Goal: Information Seeking & Learning: Learn about a topic

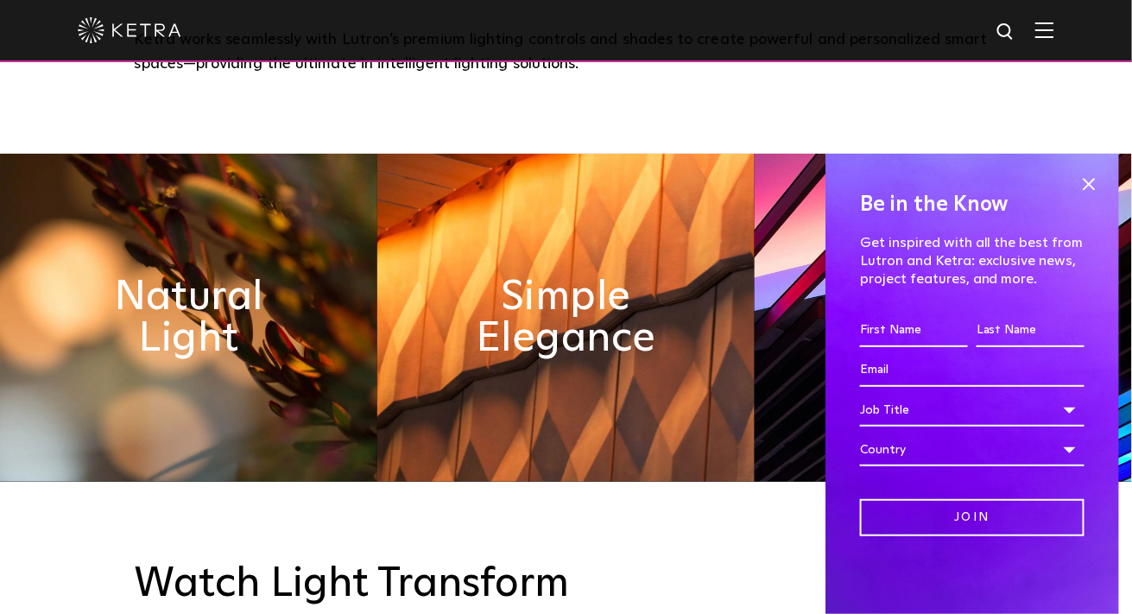
scroll to position [776, 0]
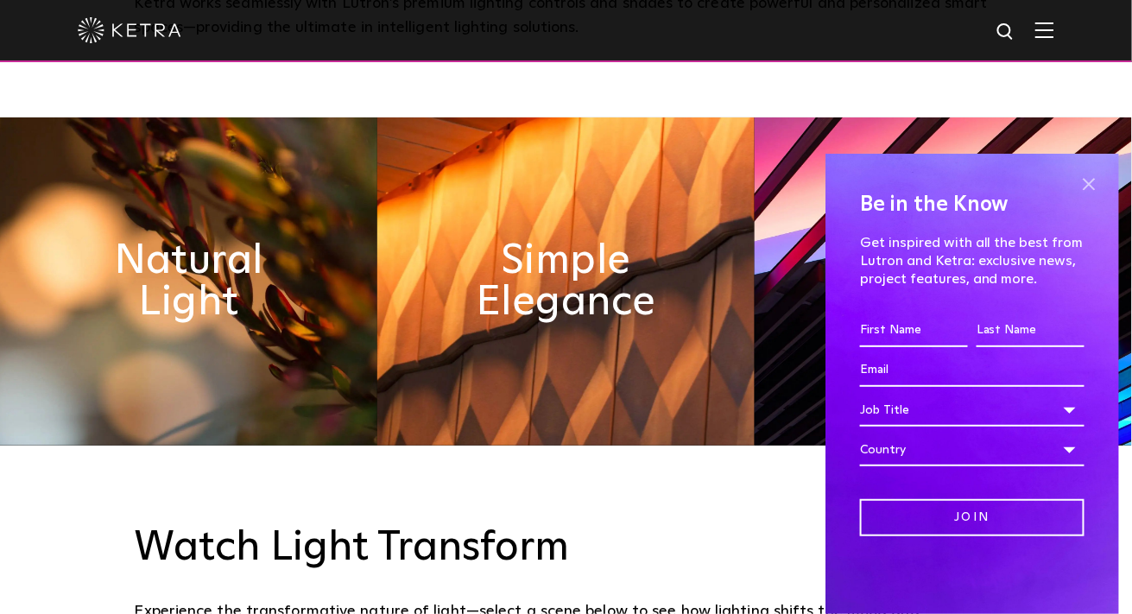
click at [1090, 181] on span at bounding box center [1089, 184] width 26 height 26
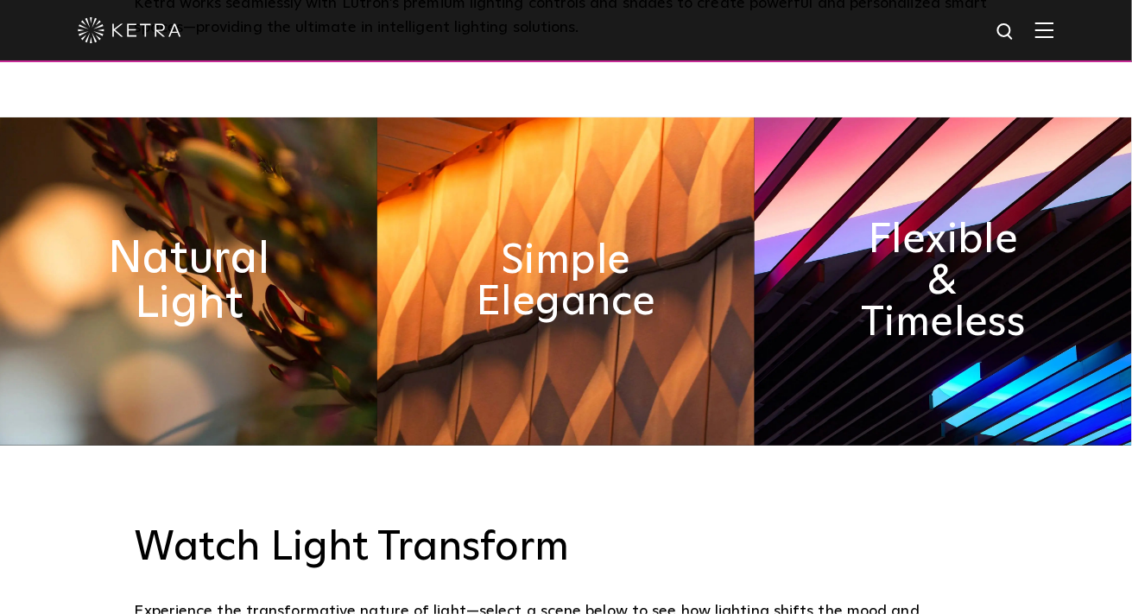
click at [158, 281] on h2 "Natural Light" at bounding box center [187, 282] width 205 height 91
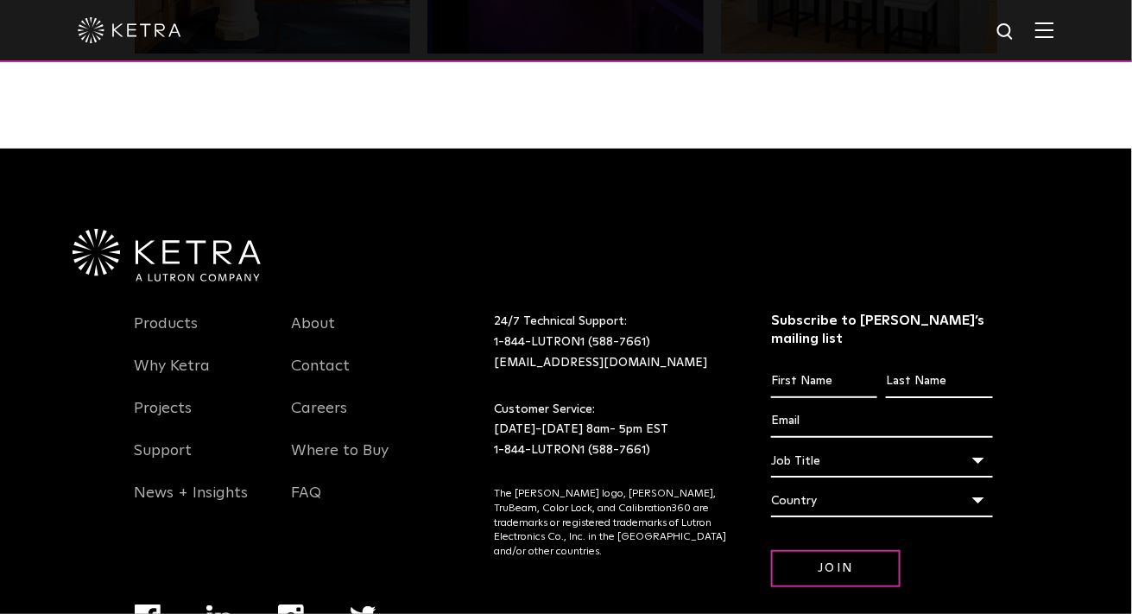
scroll to position [3629, 0]
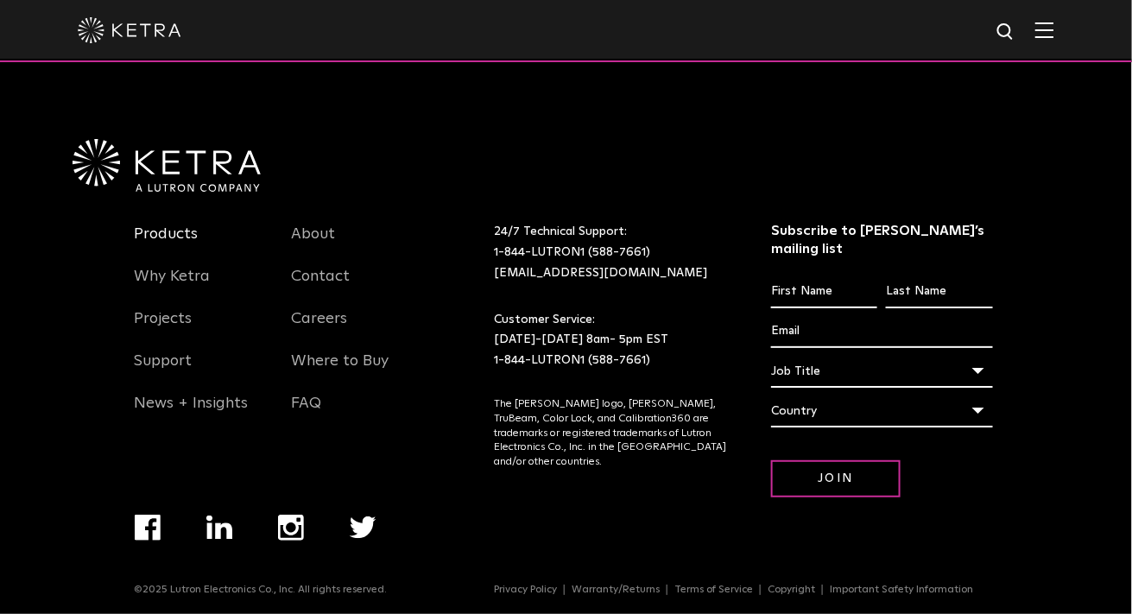
click at [142, 233] on link "Products" at bounding box center [167, 244] width 64 height 40
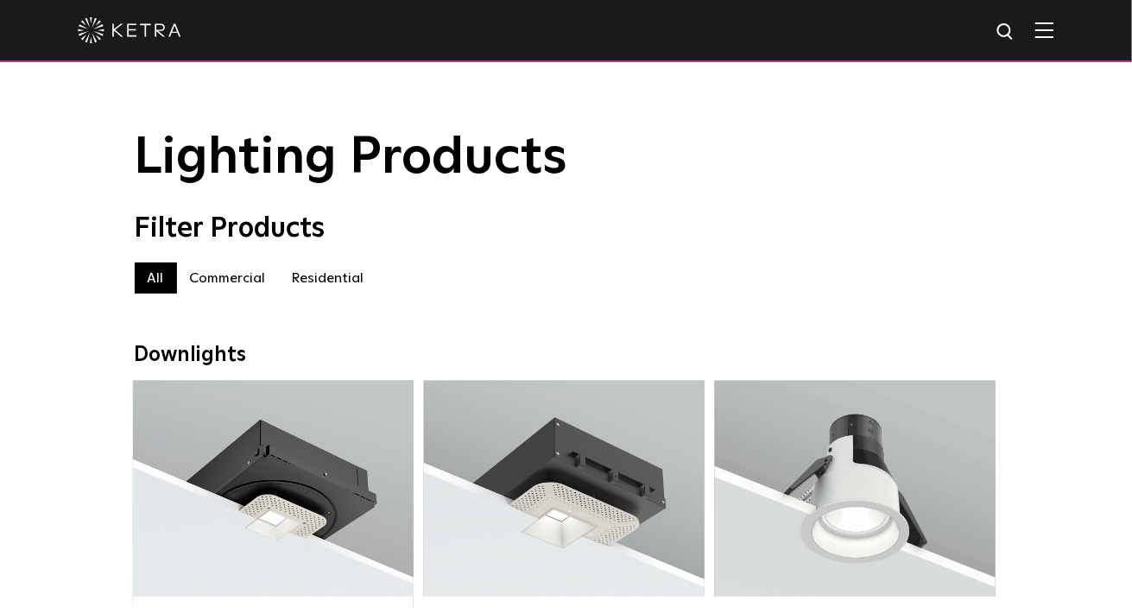
click at [314, 276] on label "Residential" at bounding box center [328, 277] width 98 height 31
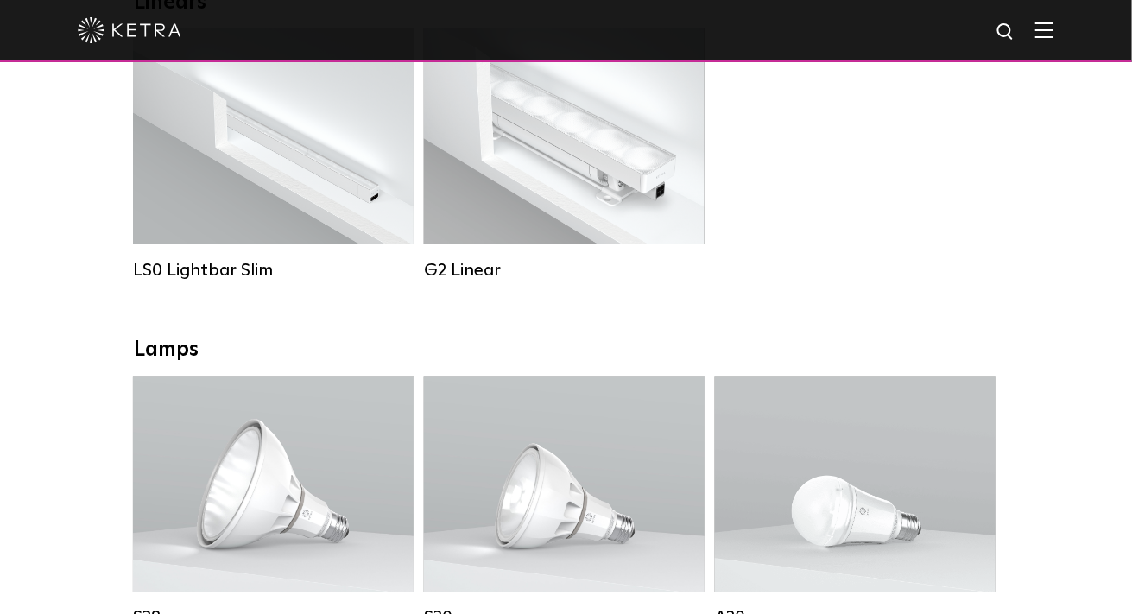
scroll to position [776, 0]
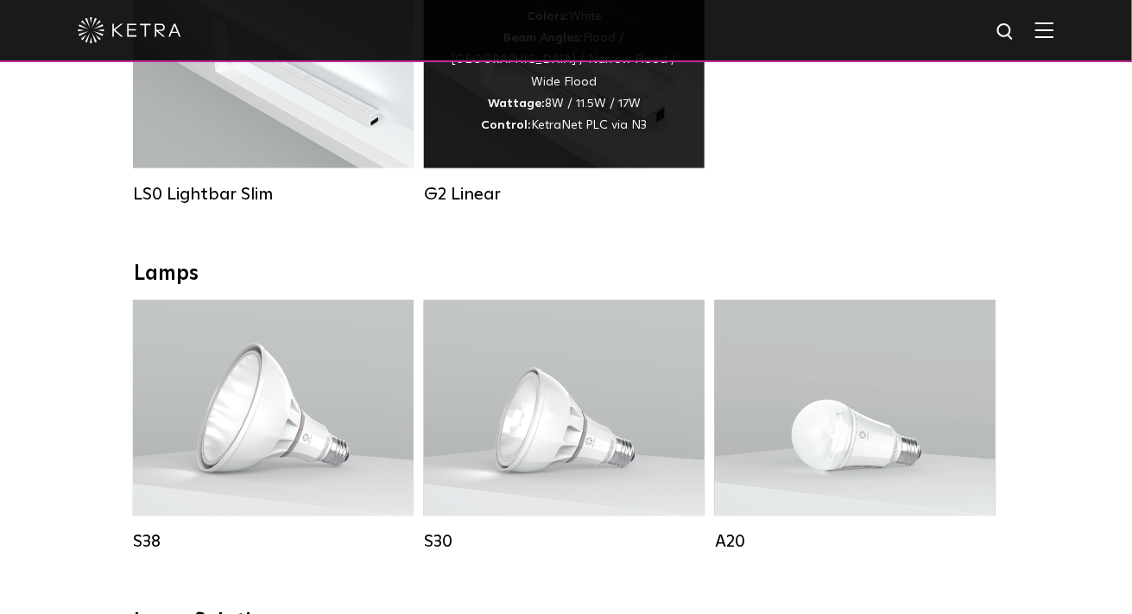
click at [581, 168] on div "Lumen Output: 400 / 700 / 1000 Colors: White Beam Angles: Flood / Graze / Narro…" at bounding box center [564, 61] width 281 height 216
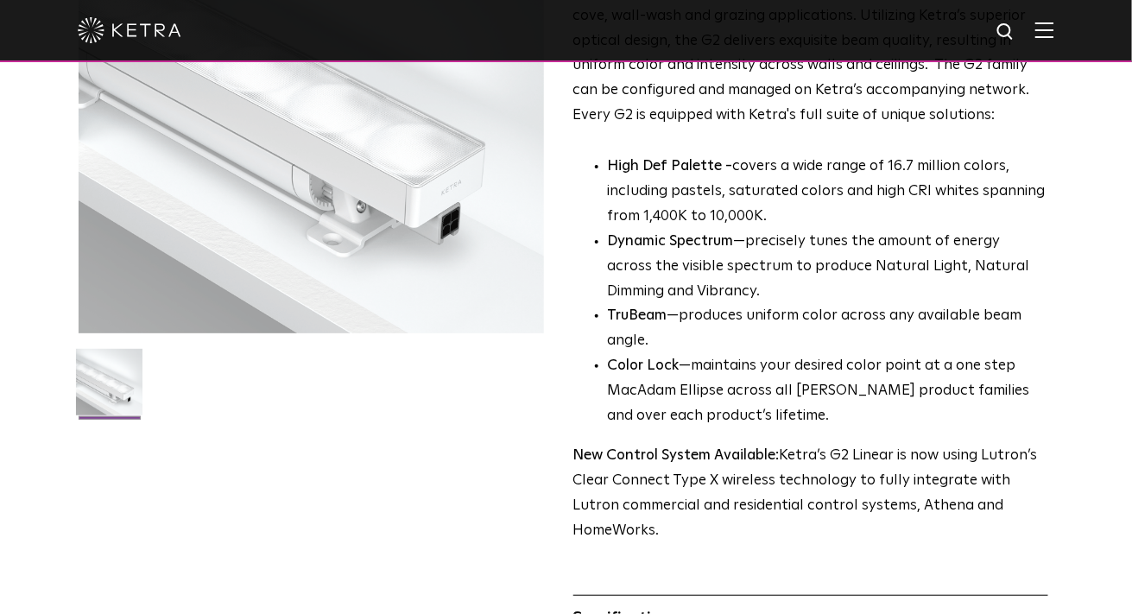
scroll to position [431, 0]
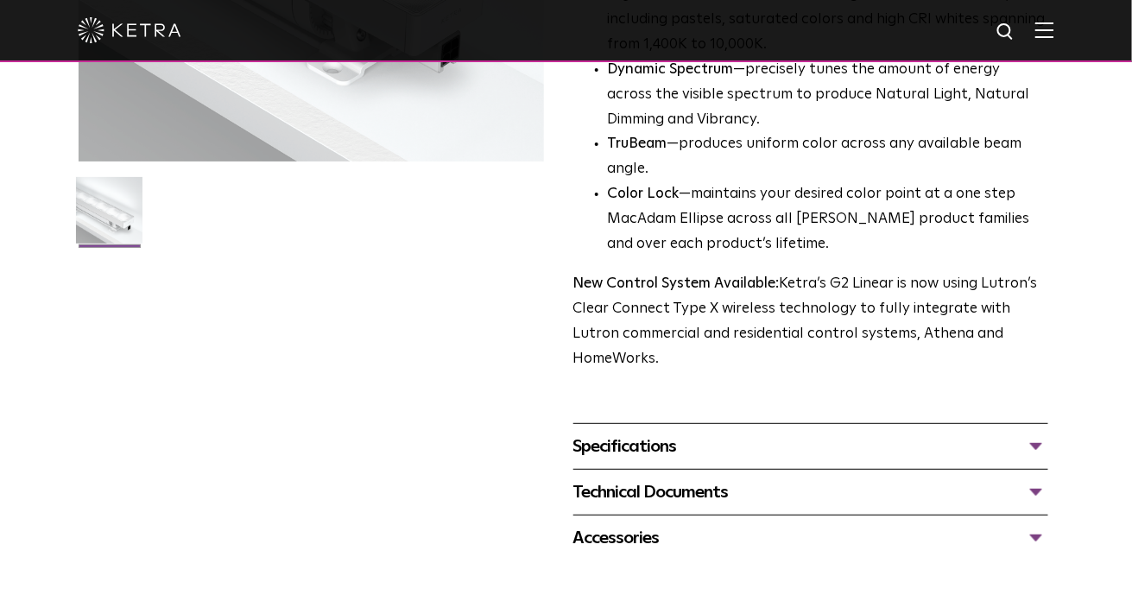
click at [634, 432] on div "Specifications" at bounding box center [811, 446] width 476 height 28
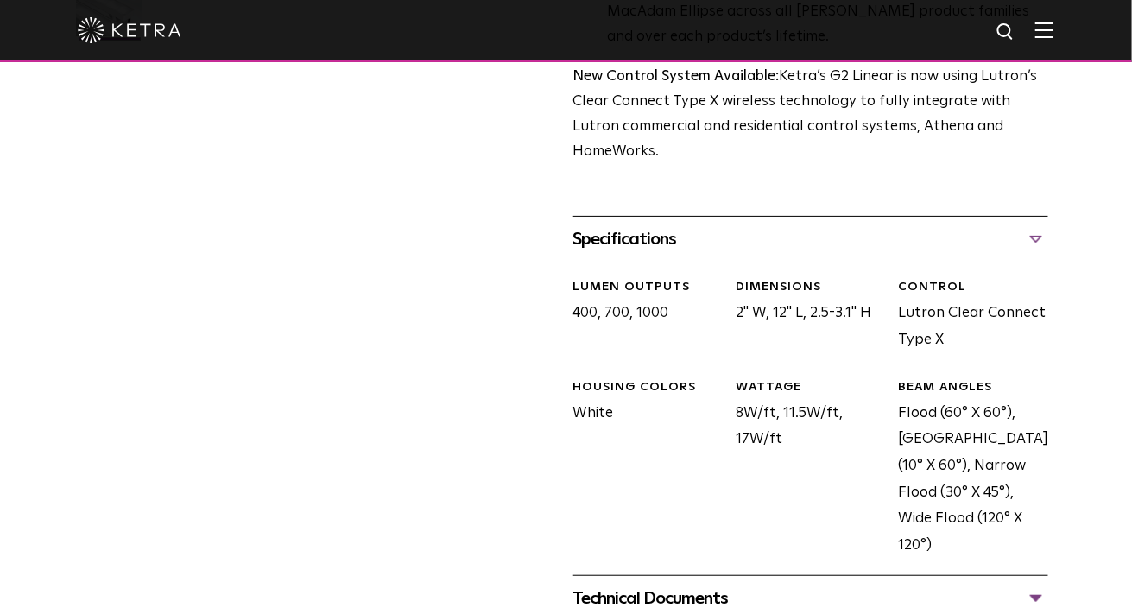
scroll to position [690, 0]
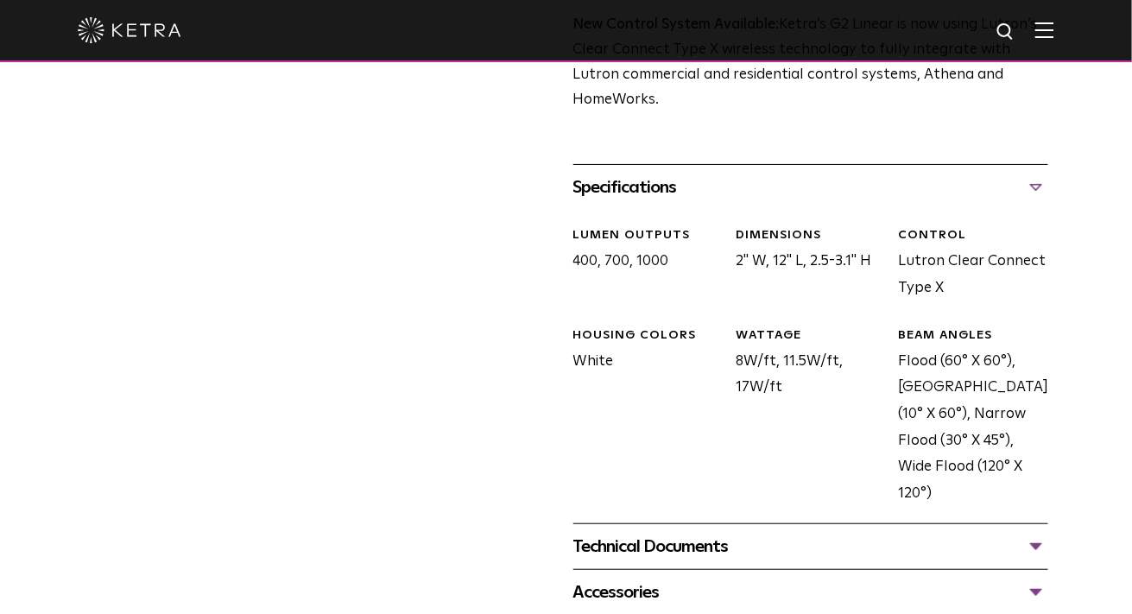
click at [675, 533] on div "Technical Documents" at bounding box center [811, 547] width 476 height 28
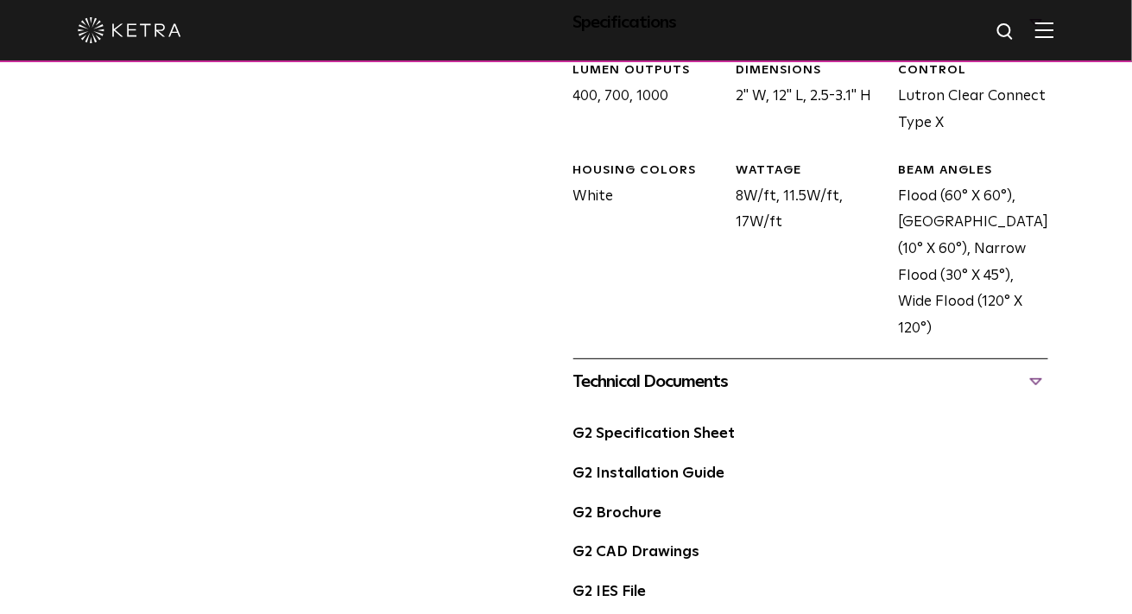
scroll to position [950, 0]
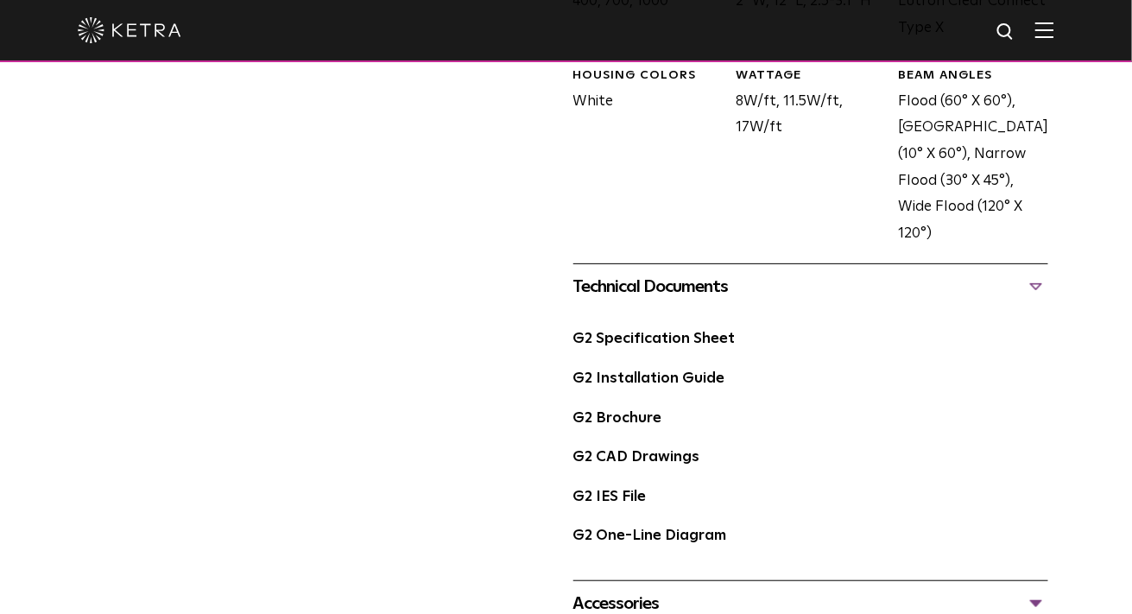
click at [634, 406] on div "G2 Brochure" at bounding box center [811, 426] width 476 height 40
click at [628, 411] on link "G2 Brochure" at bounding box center [617, 418] width 89 height 15
